Goal: Check status

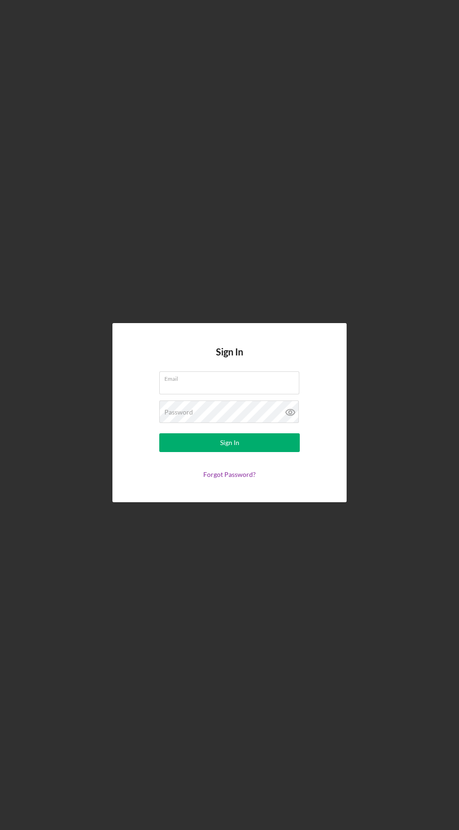
click at [265, 240] on div "Sign In Email Password Sign In Forgot Password?" at bounding box center [230, 412] width 450 height 825
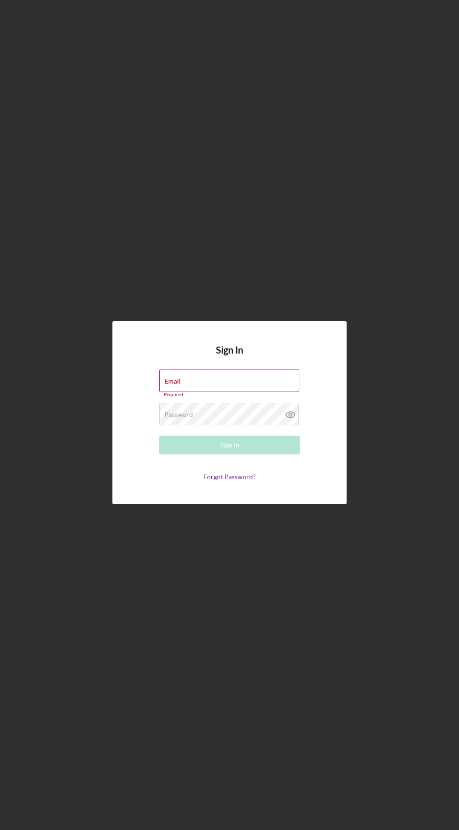
click at [238, 397] on div "Email Required" at bounding box center [229, 383] width 141 height 28
type input "[EMAIL_ADDRESS][DOMAIN_NAME]"
click at [159, 435] on button "Sign In" at bounding box center [229, 444] width 141 height 19
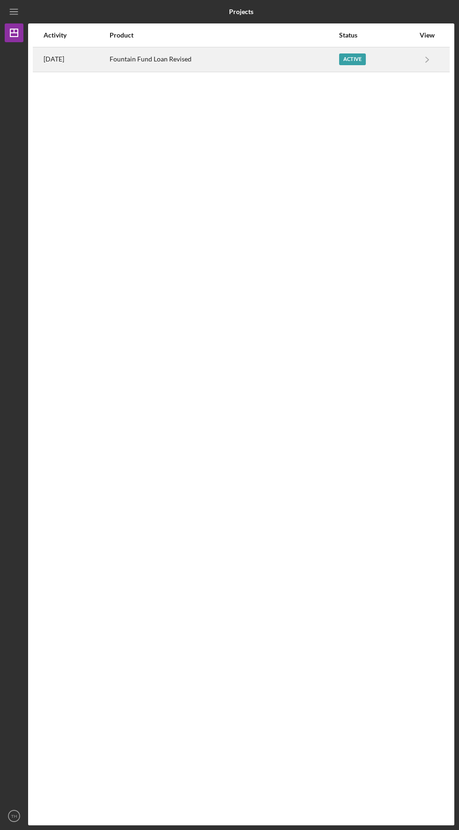
click at [314, 58] on div "Fountain Fund Loan Revised" at bounding box center [224, 59] width 229 height 23
